Goal: Register for event/course

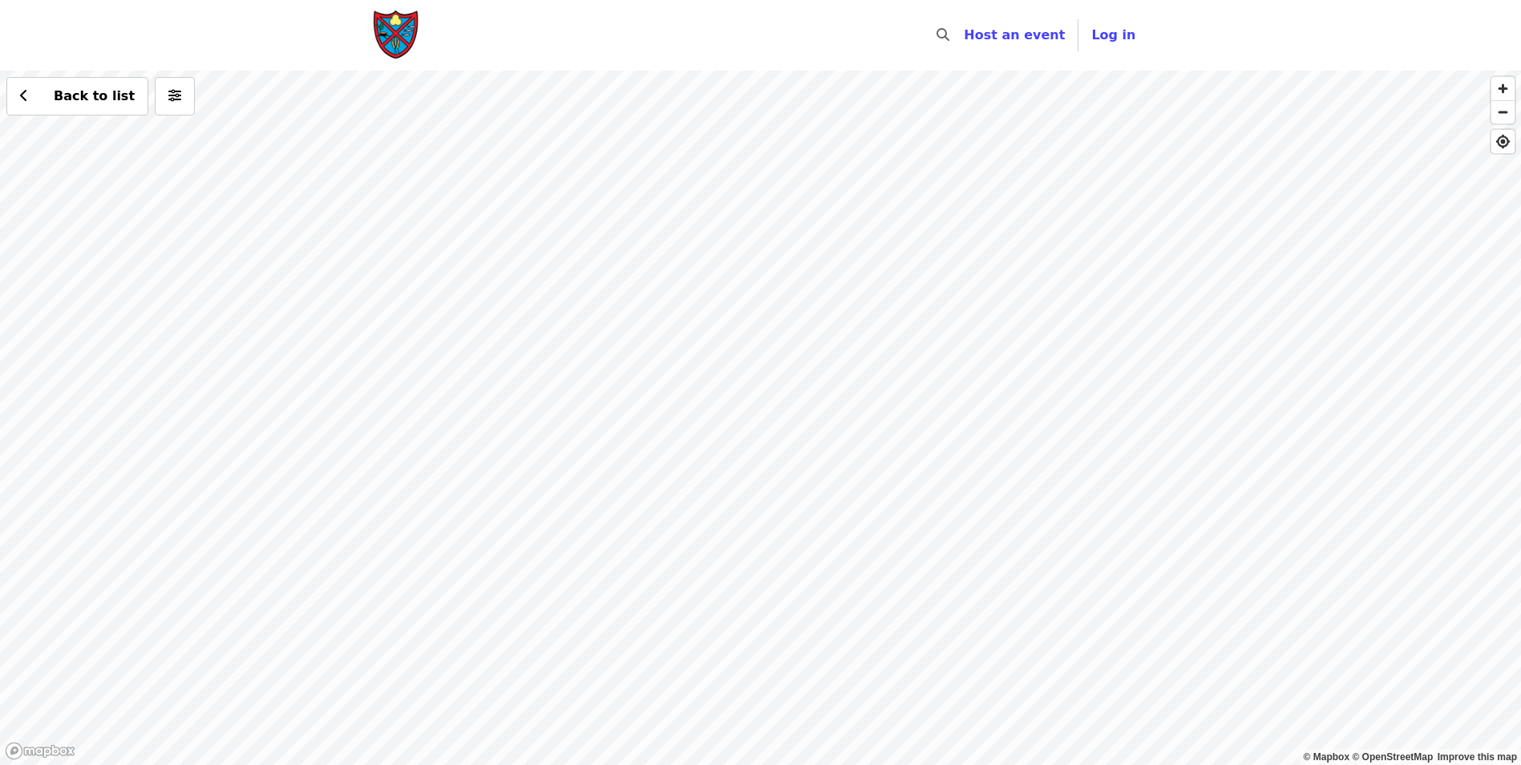
drag, startPoint x: 956, startPoint y: 617, endPoint x: 847, endPoint y: 486, distance: 170.3
click at [858, 479] on div "Back to list" at bounding box center [760, 418] width 1521 height 694
click at [792, 512] on div "Back to list" at bounding box center [760, 418] width 1521 height 694
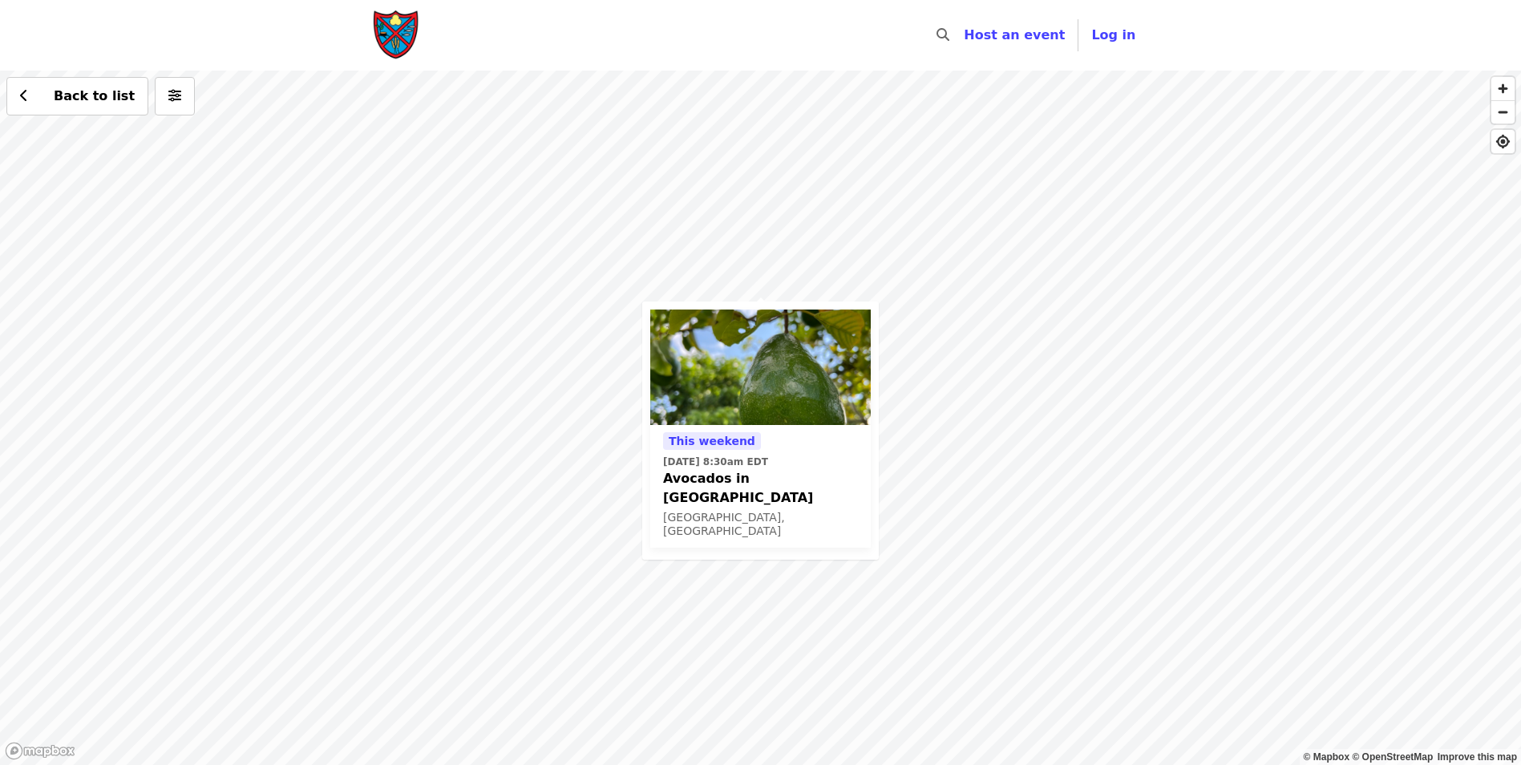
click at [728, 183] on div "This weekend [DATE] 8:30am EDT Avocados in [GEOGRAPHIC_DATA], [GEOGRAPHIC_DATA]…" at bounding box center [760, 418] width 1521 height 694
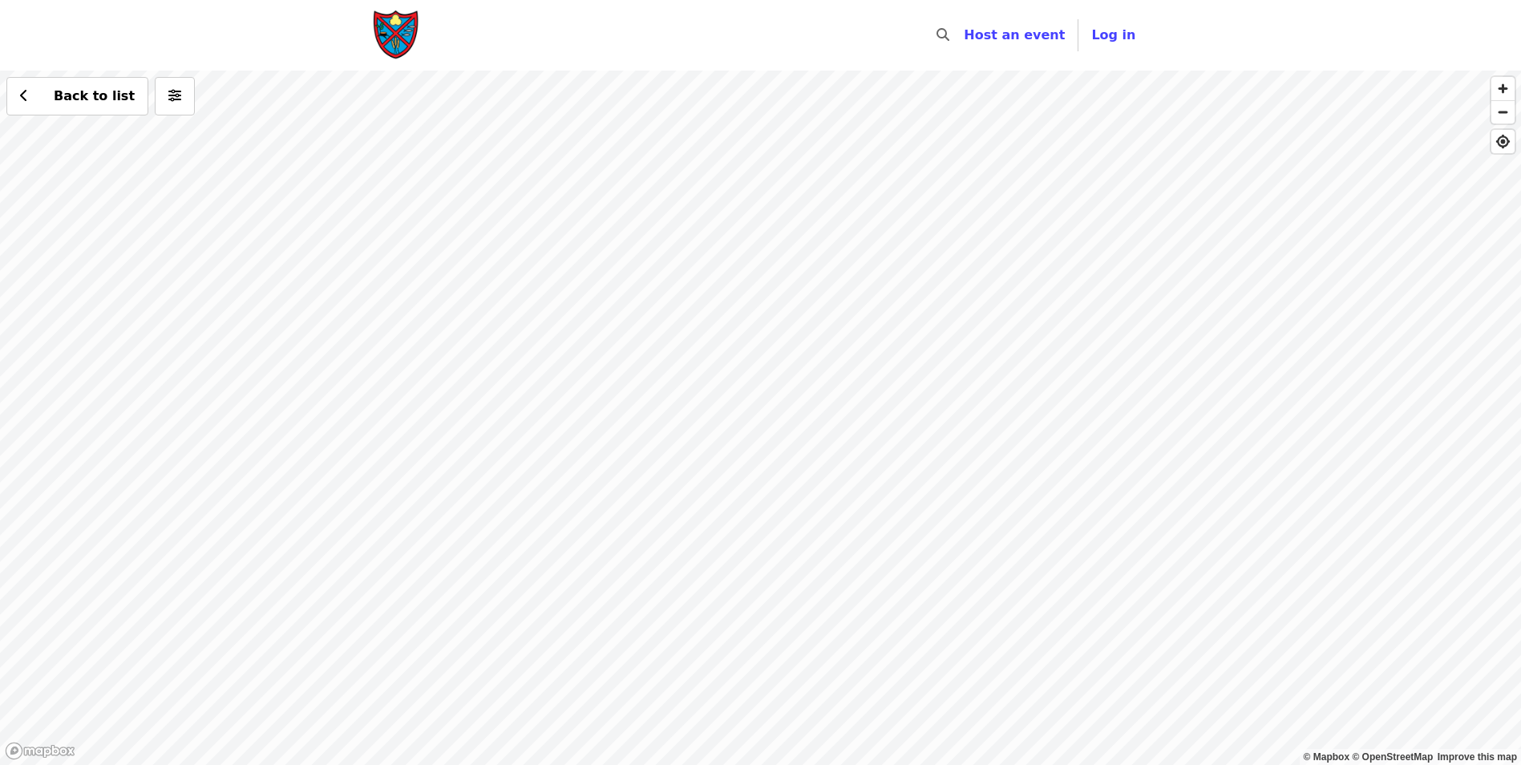
drag, startPoint x: 811, startPoint y: 261, endPoint x: 1070, endPoint y: 680, distance: 491.8
click at [1070, 680] on div "Back to list" at bounding box center [760, 418] width 1521 height 694
